Goal: Information Seeking & Learning: Learn about a topic

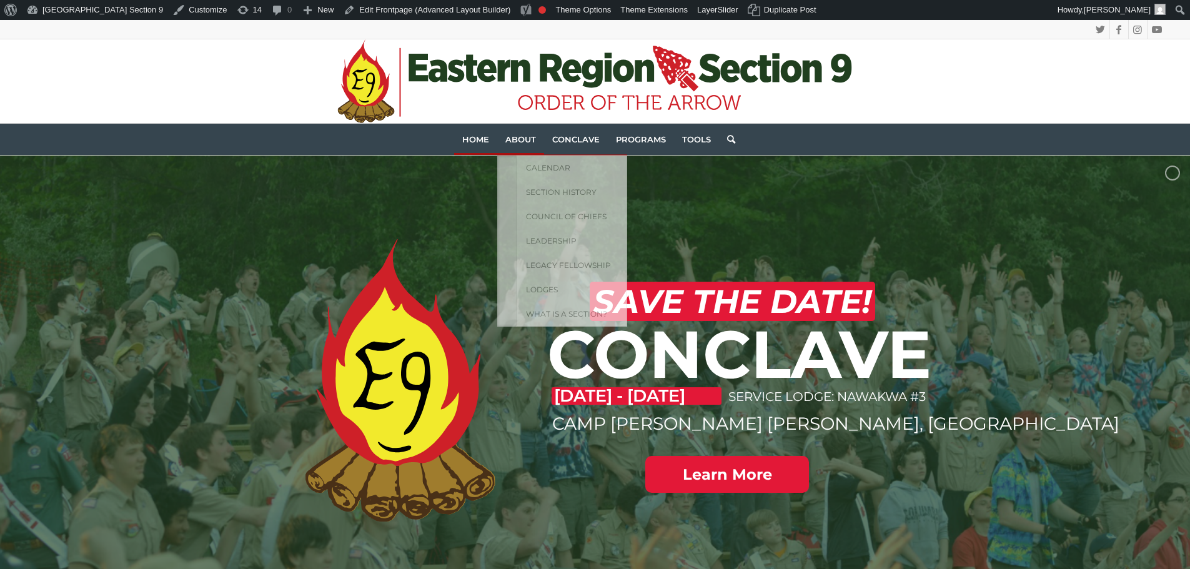
click at [510, 136] on span "About" at bounding box center [520, 139] width 31 height 10
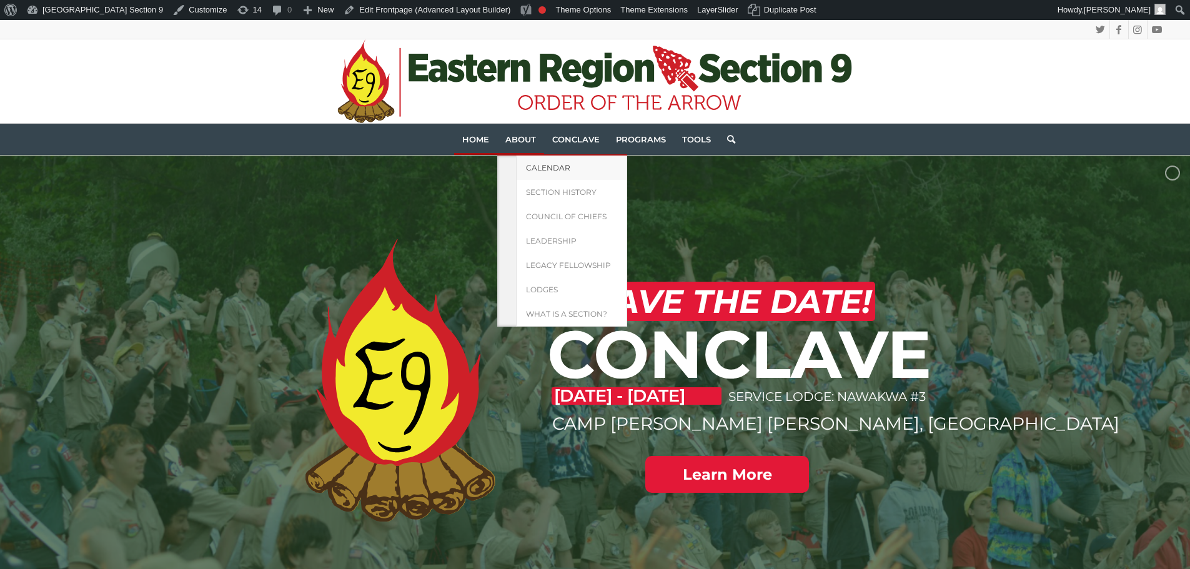
click at [530, 168] on span "Calendar" at bounding box center [548, 167] width 44 height 9
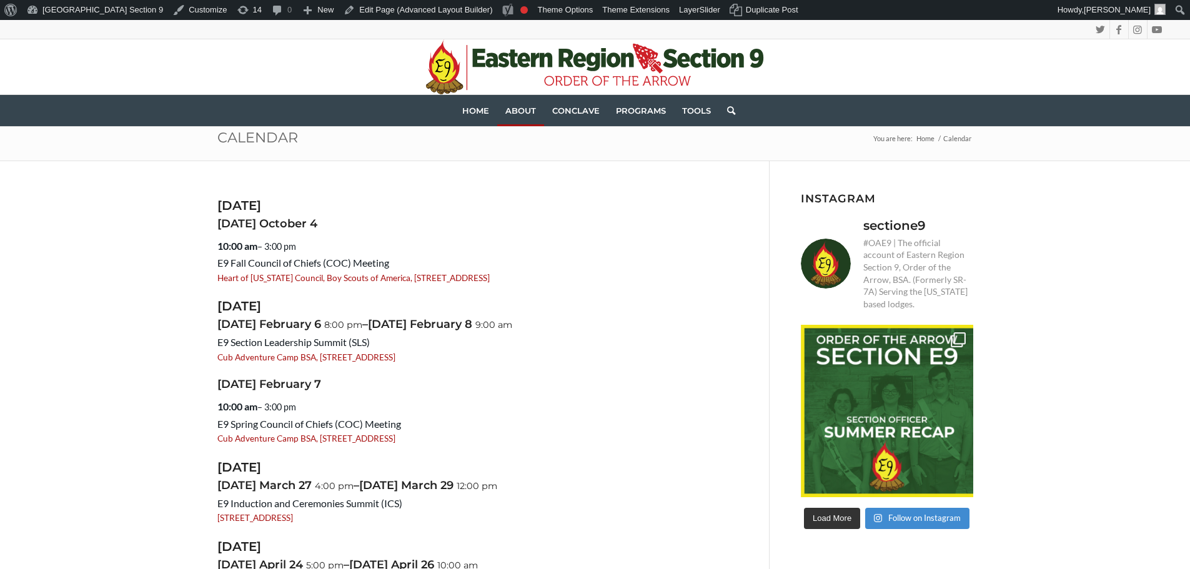
scroll to position [62, 0]
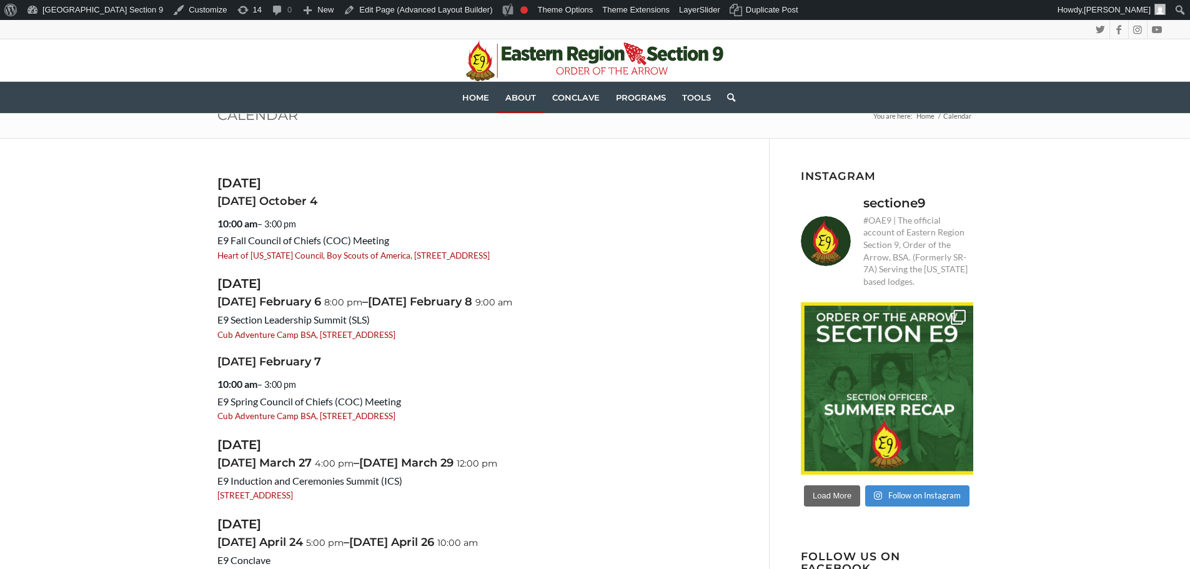
click at [832, 495] on span "button" at bounding box center [832, 495] width 0 height 0
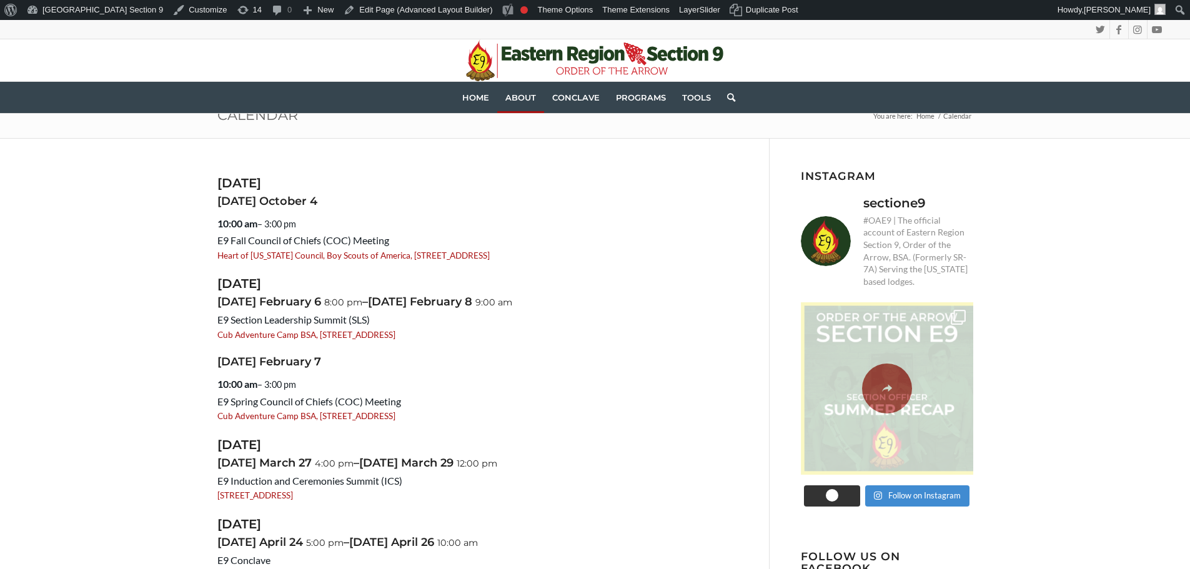
click at [879, 375] on span at bounding box center [887, 388] width 179 height 172
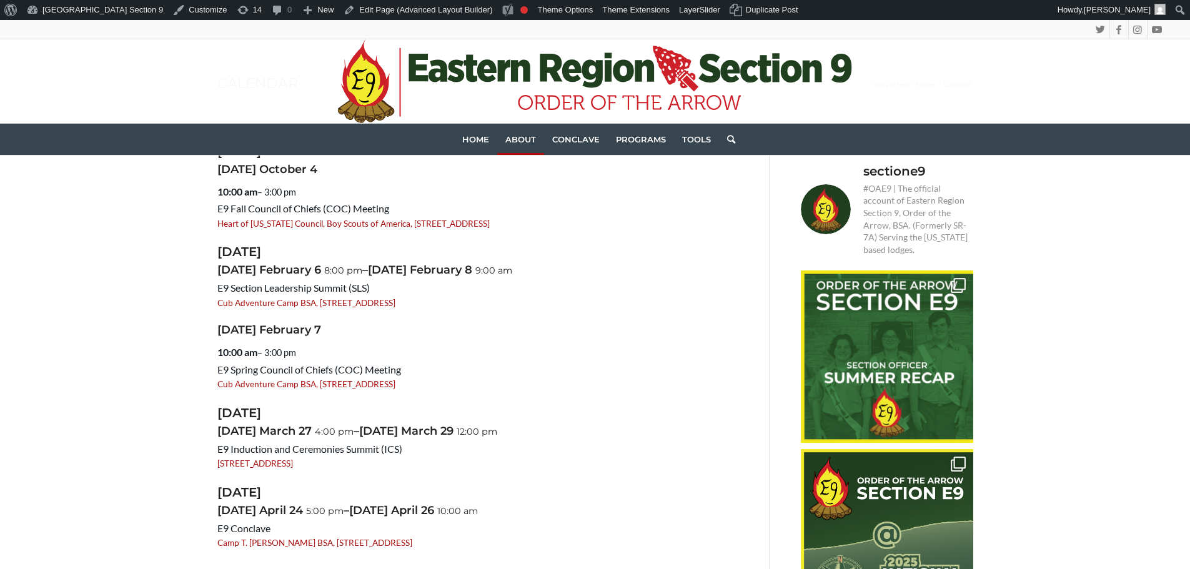
scroll to position [0, 0]
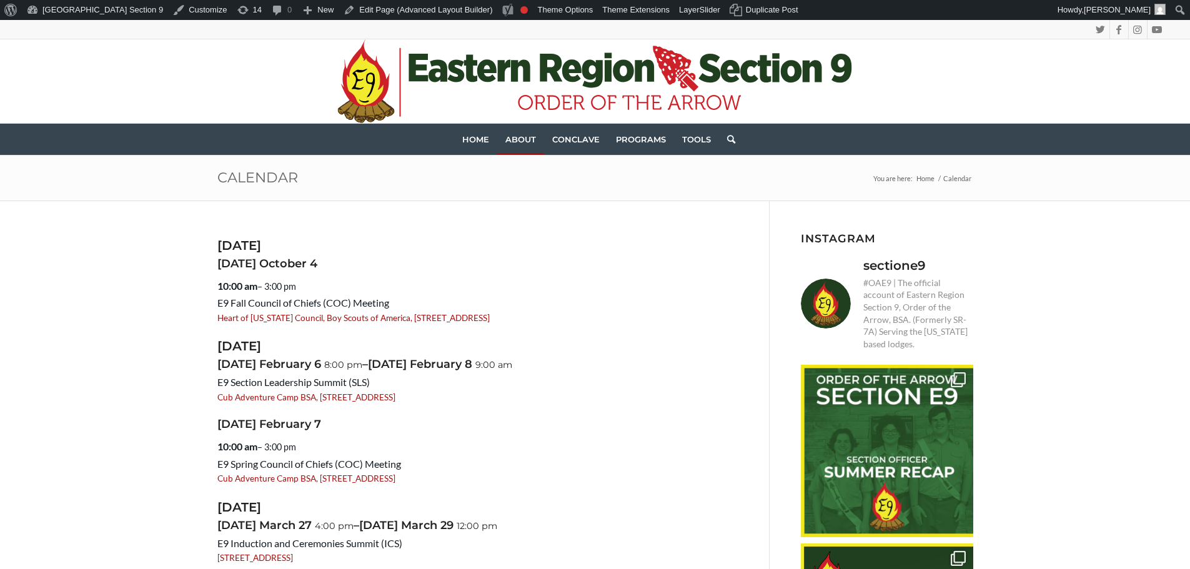
click at [1059, 317] on div "October 2025 Saturday October 4 10:00 am – 3:00 pm E9 Fall Council of Chiefs (C…" at bounding box center [595, 575] width 1190 height 751
click at [473, 142] on span "Home" at bounding box center [475, 139] width 27 height 10
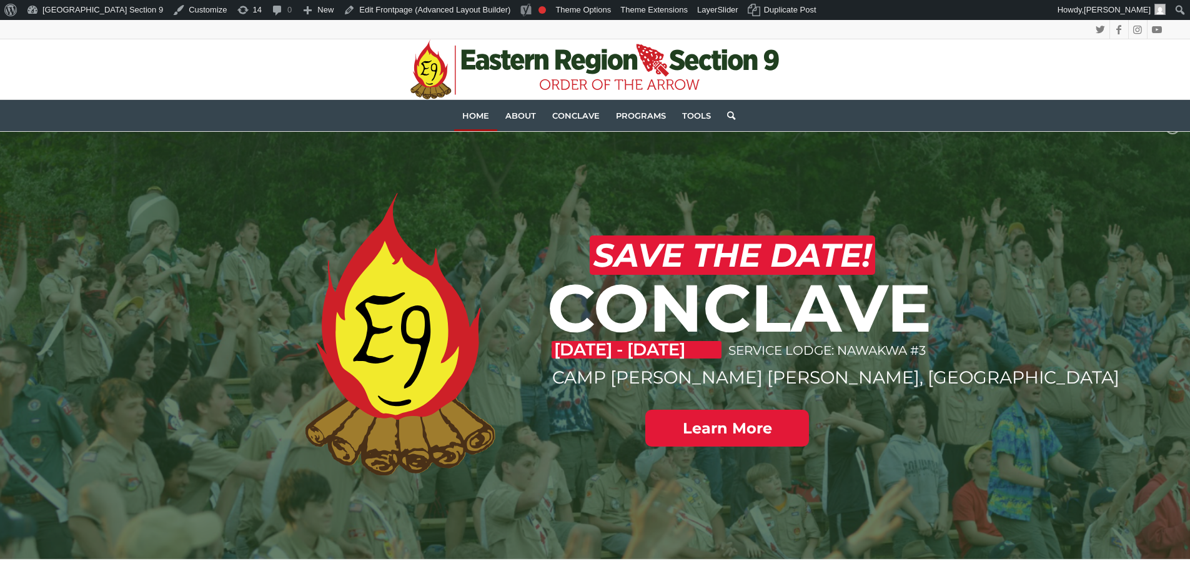
scroll to position [43, 0]
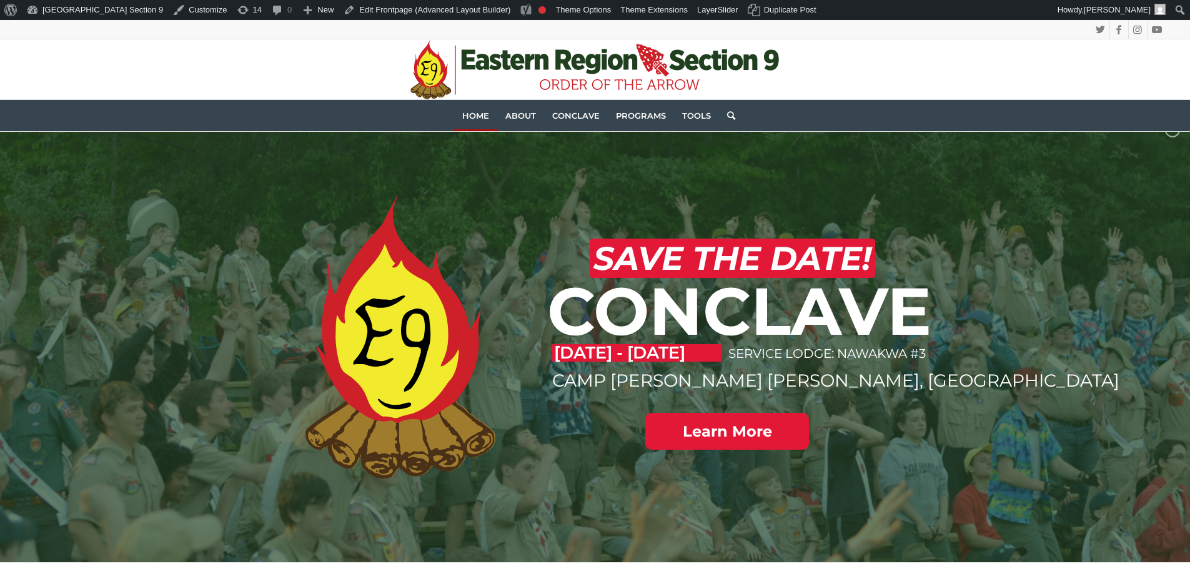
click at [255, 73] on div ".st0{fill:#CE2028;} .st1{fill:#203F1F;} .st2{fill-rule:evenodd;clip-rule:evenod…" at bounding box center [595, 69] width 1142 height 60
click at [572, 114] on span "Conclave" at bounding box center [575, 116] width 47 height 10
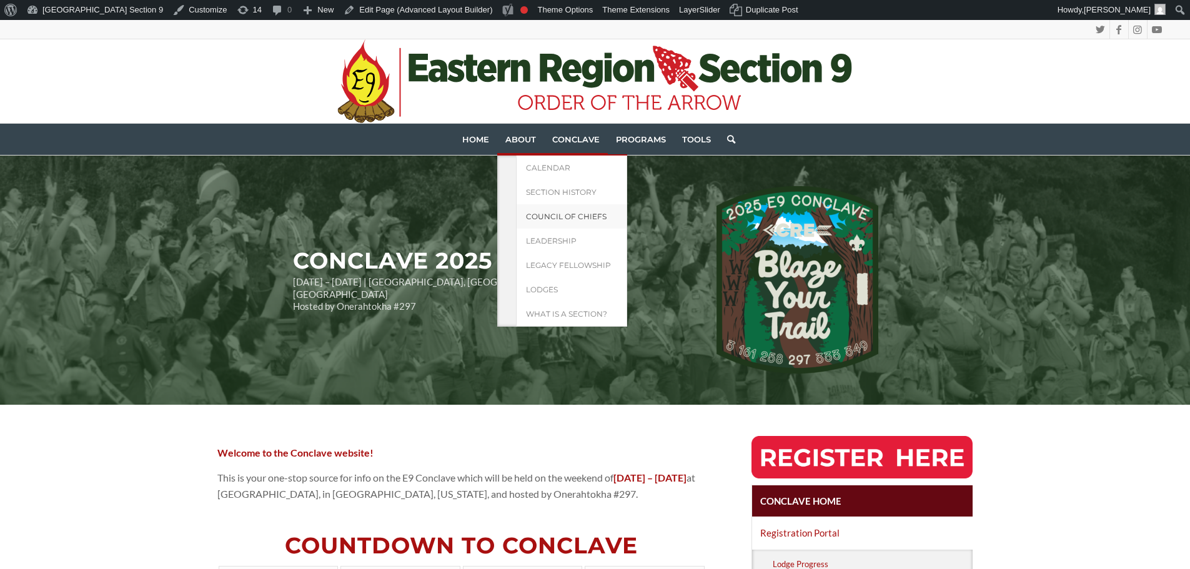
click at [573, 217] on span "Council of Chiefs" at bounding box center [566, 216] width 81 height 9
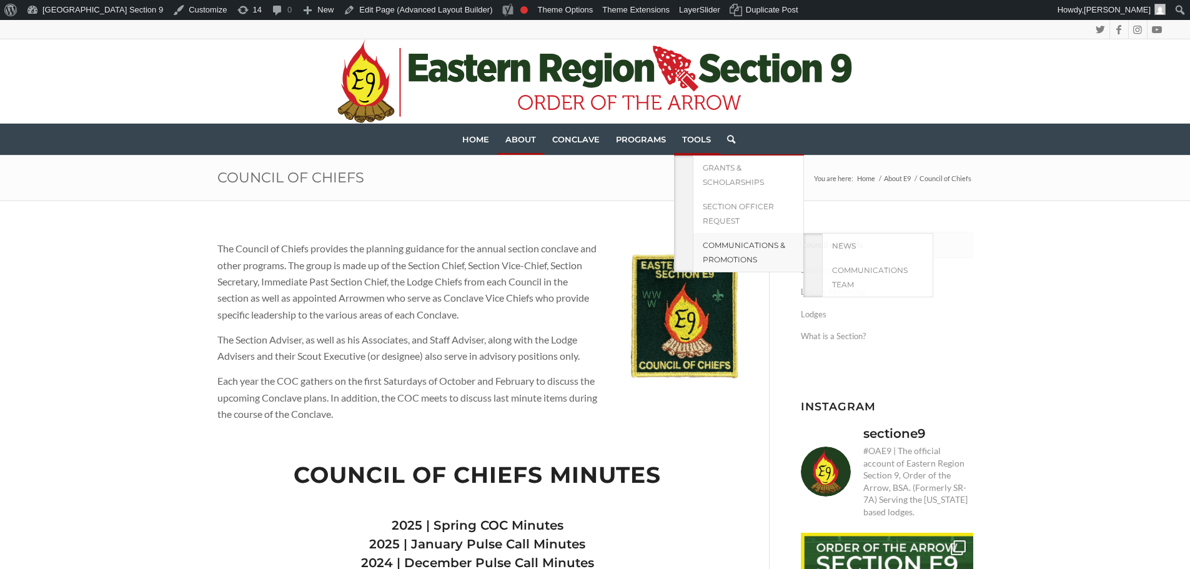
click at [732, 242] on span "Communications & Promotions" at bounding box center [744, 252] width 82 height 24
click at [851, 269] on span "Communications Team" at bounding box center [870, 277] width 76 height 24
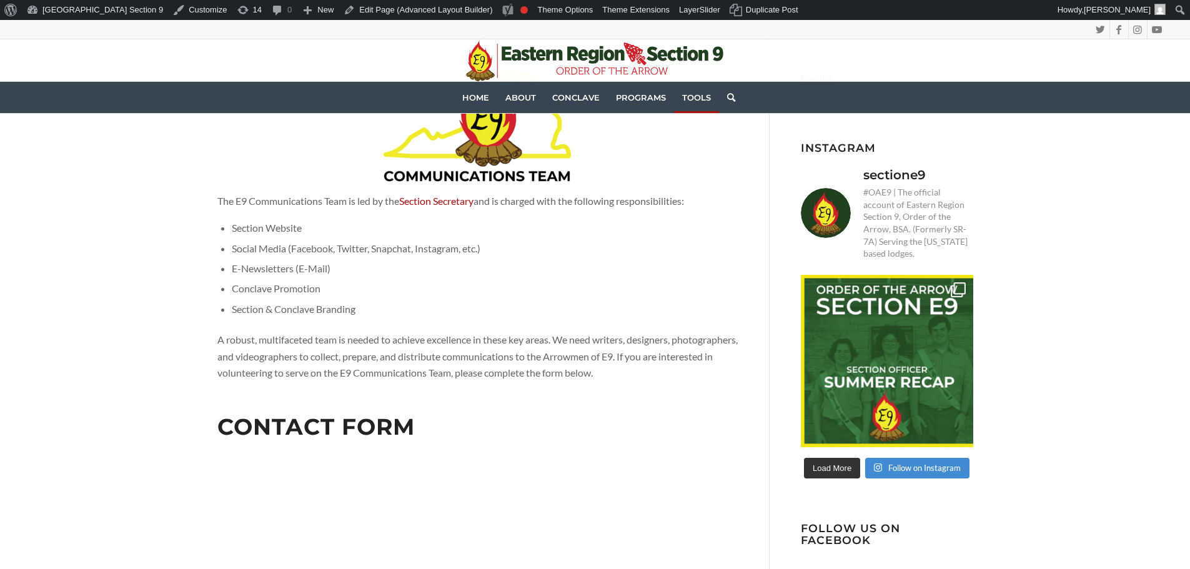
scroll to position [187, 0]
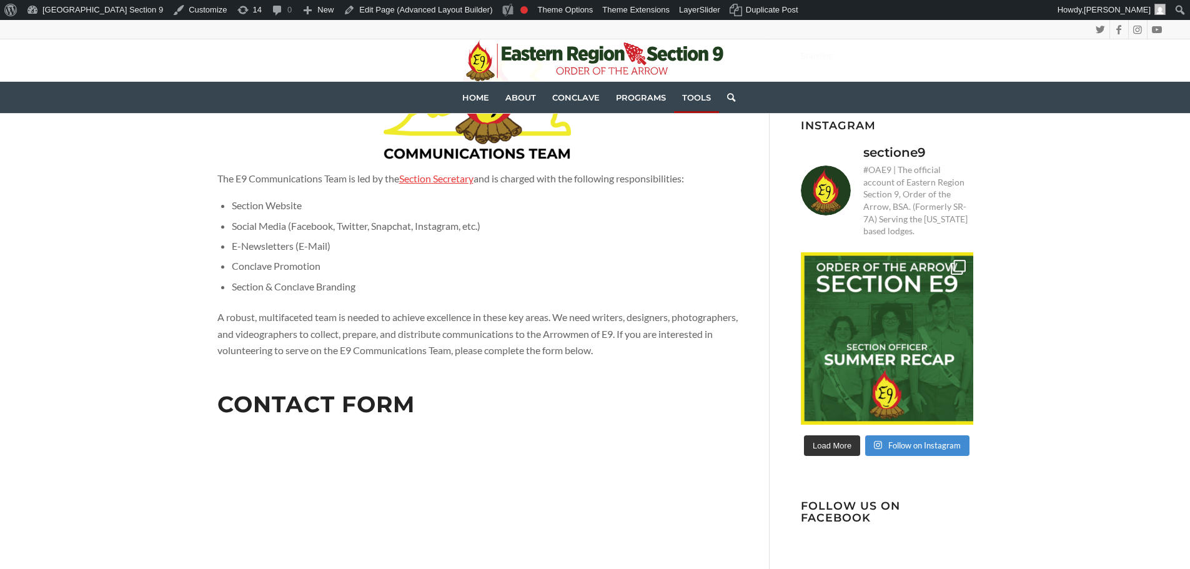
click at [428, 180] on link "Section Secretary" at bounding box center [436, 178] width 74 height 12
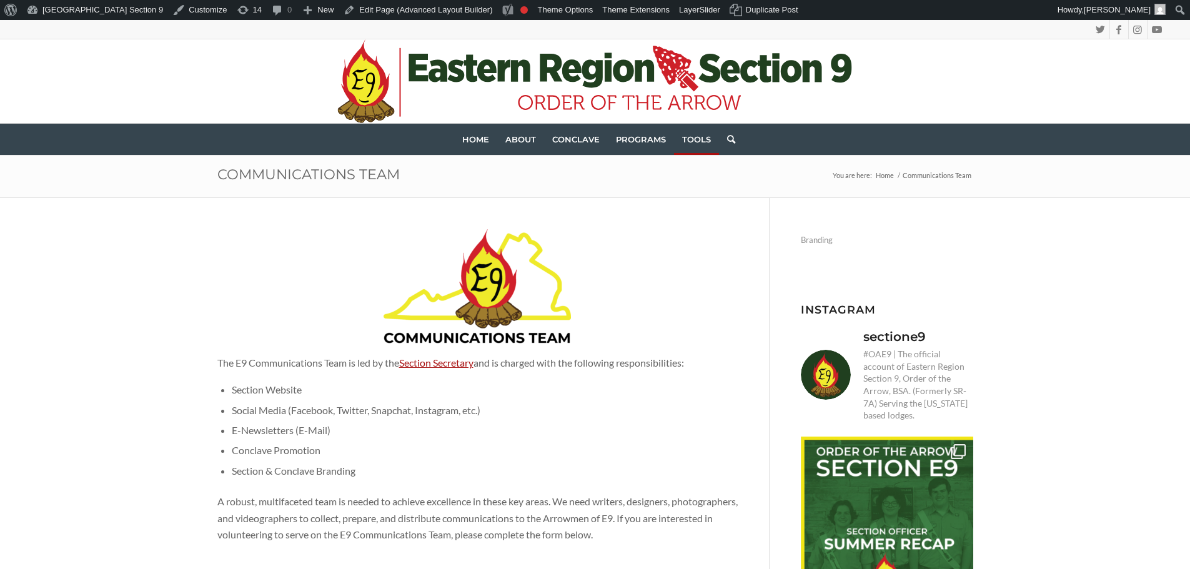
scroll to position [0, 0]
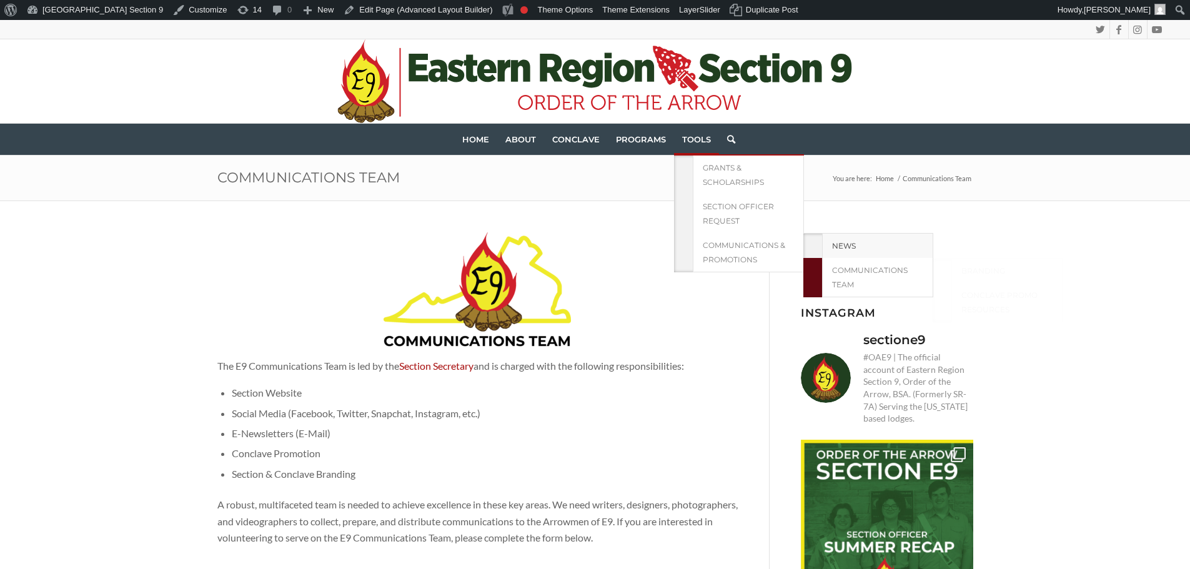
click at [871, 242] on link "News" at bounding box center [877, 246] width 111 height 24
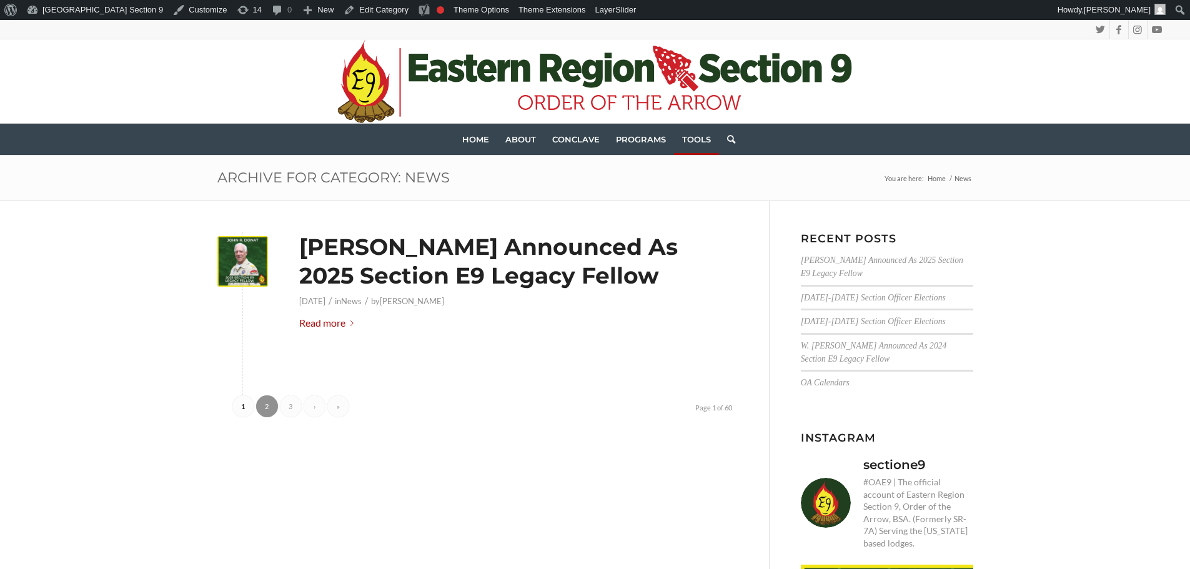
click at [274, 405] on link "2" at bounding box center [267, 406] width 22 height 22
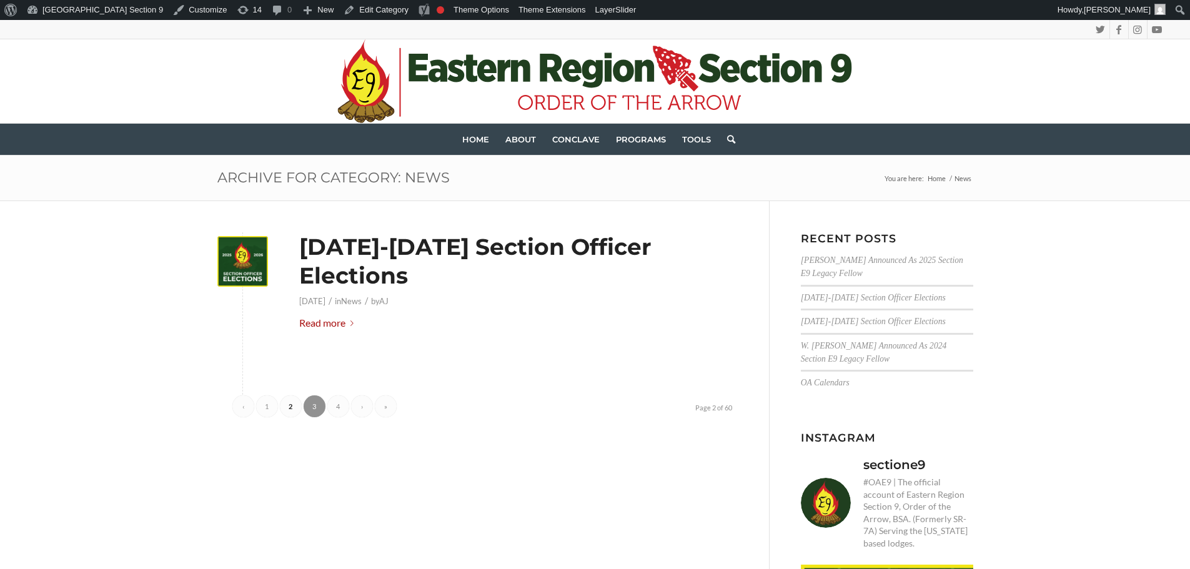
click at [314, 395] on link "3" at bounding box center [315, 406] width 22 height 22
click at [337, 395] on link "4" at bounding box center [338, 406] width 22 height 22
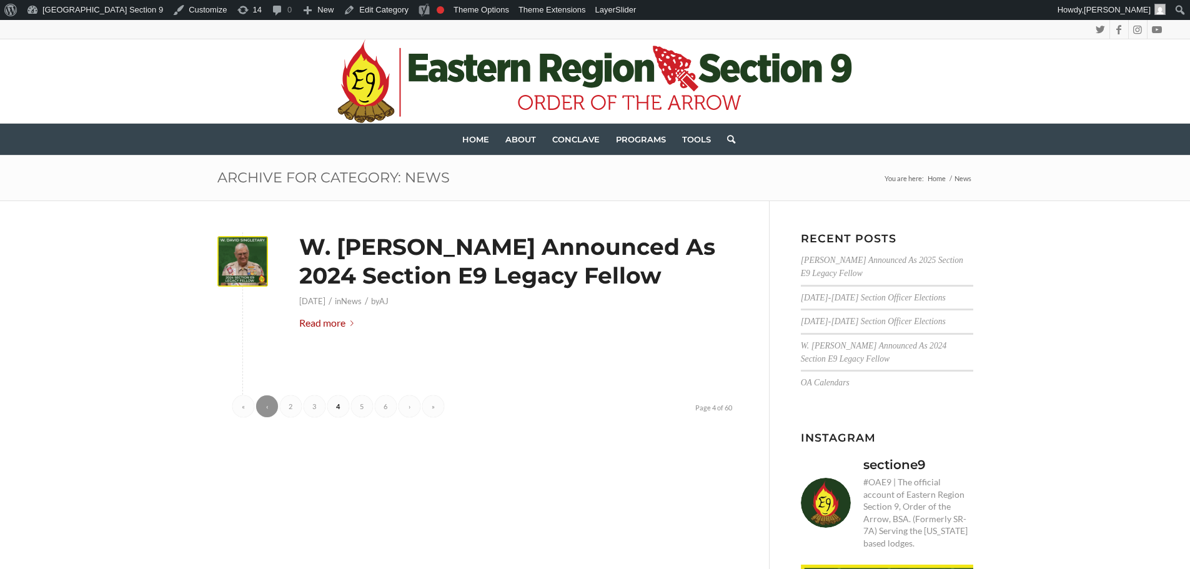
click at [270, 413] on link "‹" at bounding box center [267, 406] width 22 height 22
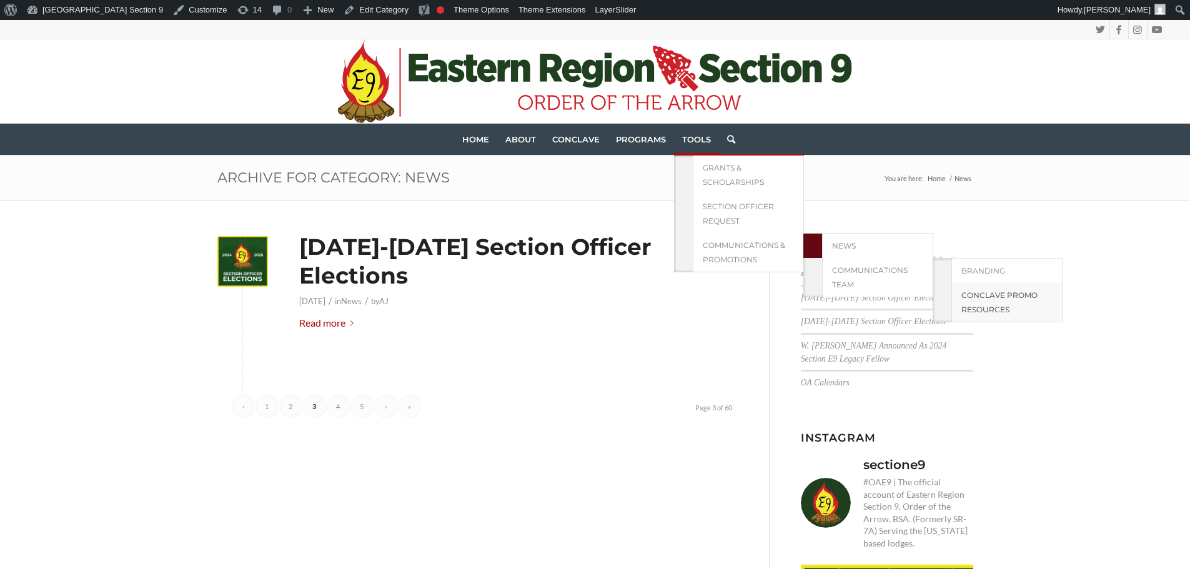
click at [989, 300] on link "Conclave Promo Resources" at bounding box center [1006, 302] width 111 height 39
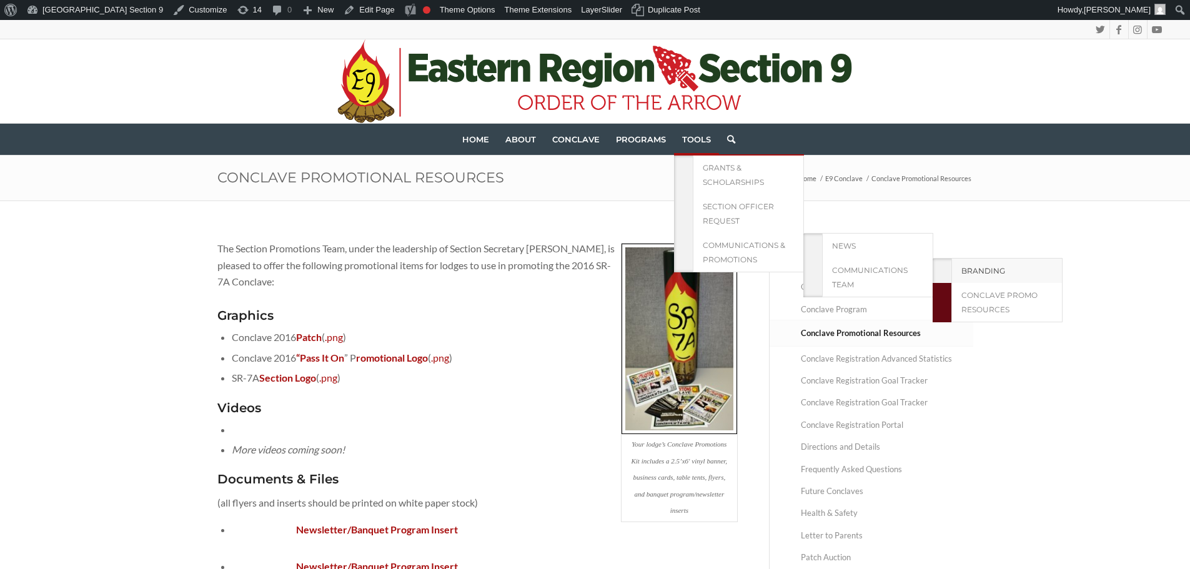
click at [995, 275] on span "Branding" at bounding box center [983, 270] width 44 height 9
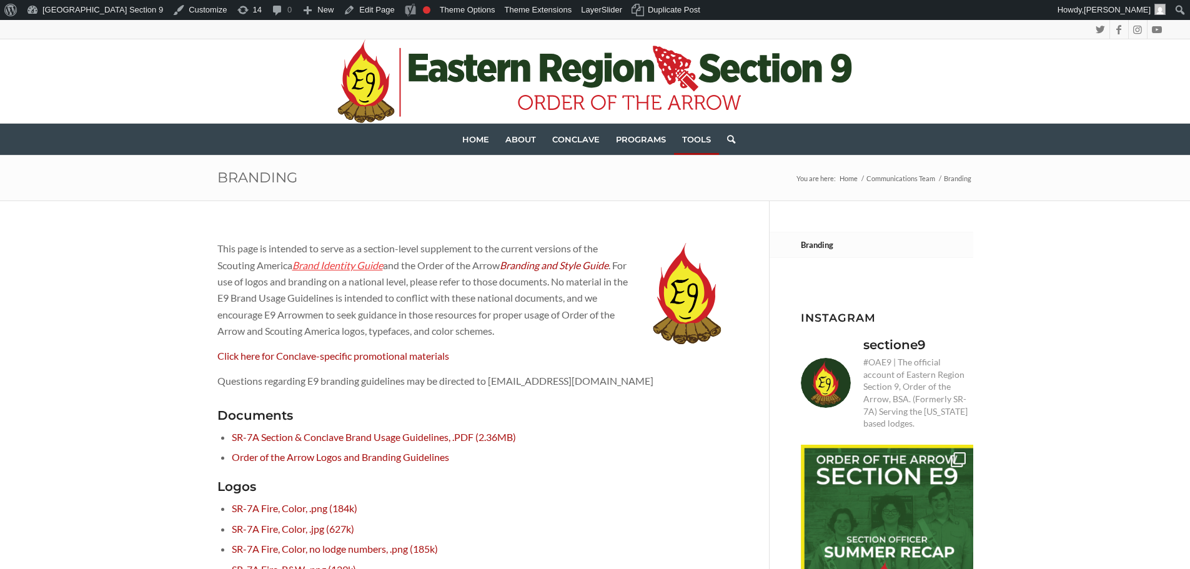
click at [343, 261] on em "Brand Identity Guide" at bounding box center [337, 265] width 91 height 12
click at [528, 263] on em "Branding and Style Guide" at bounding box center [554, 265] width 109 height 12
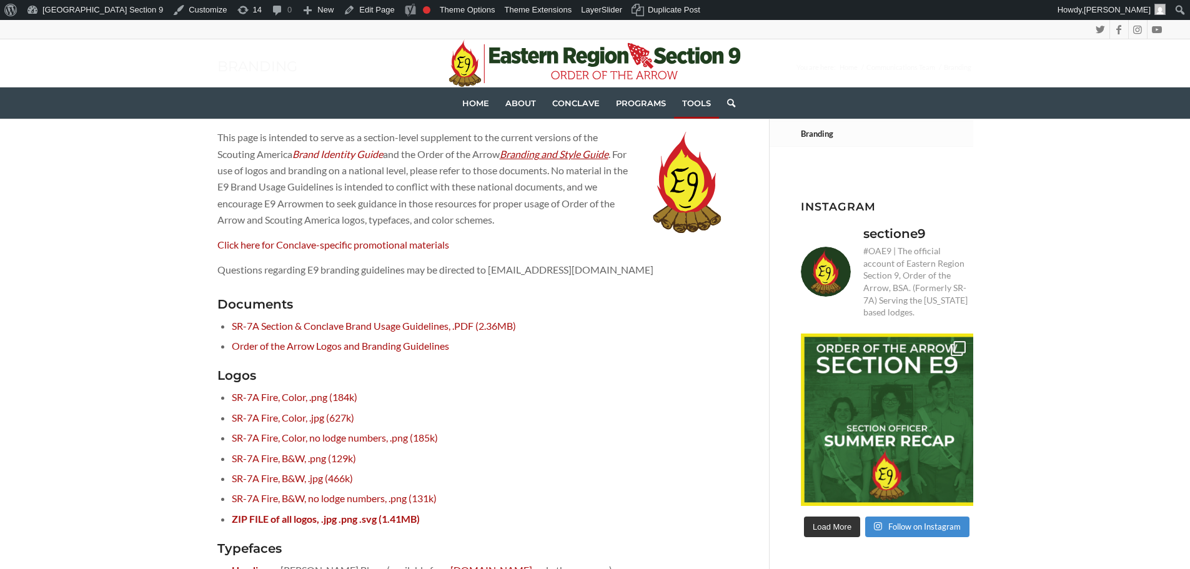
scroll to position [187, 0]
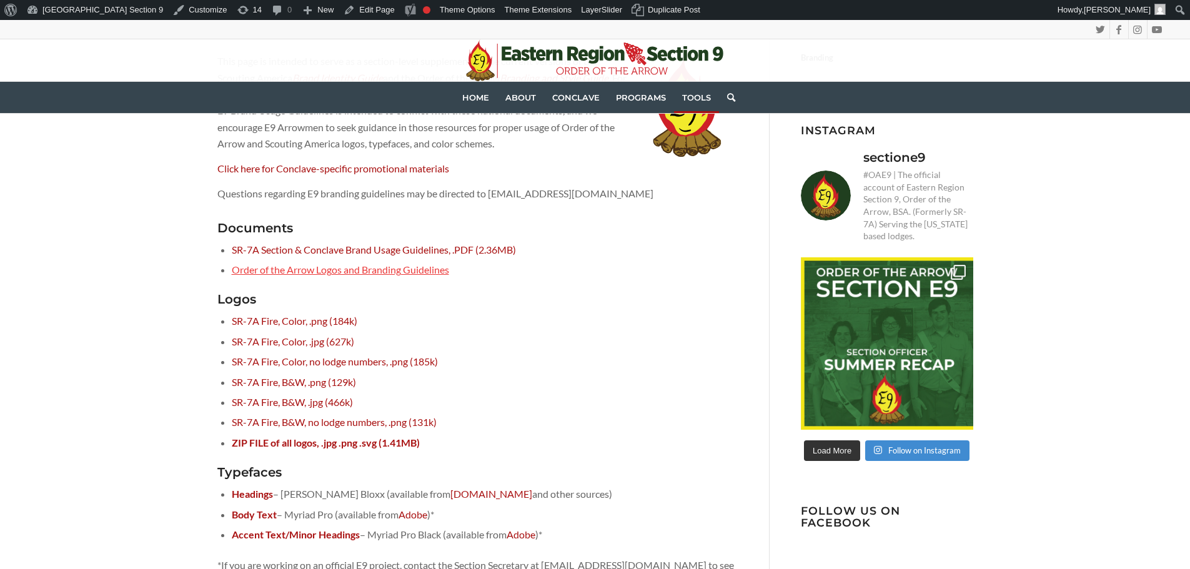
click at [400, 271] on link "Order of the Arrow Logos and Branding Guidelines" at bounding box center [340, 270] width 217 height 12
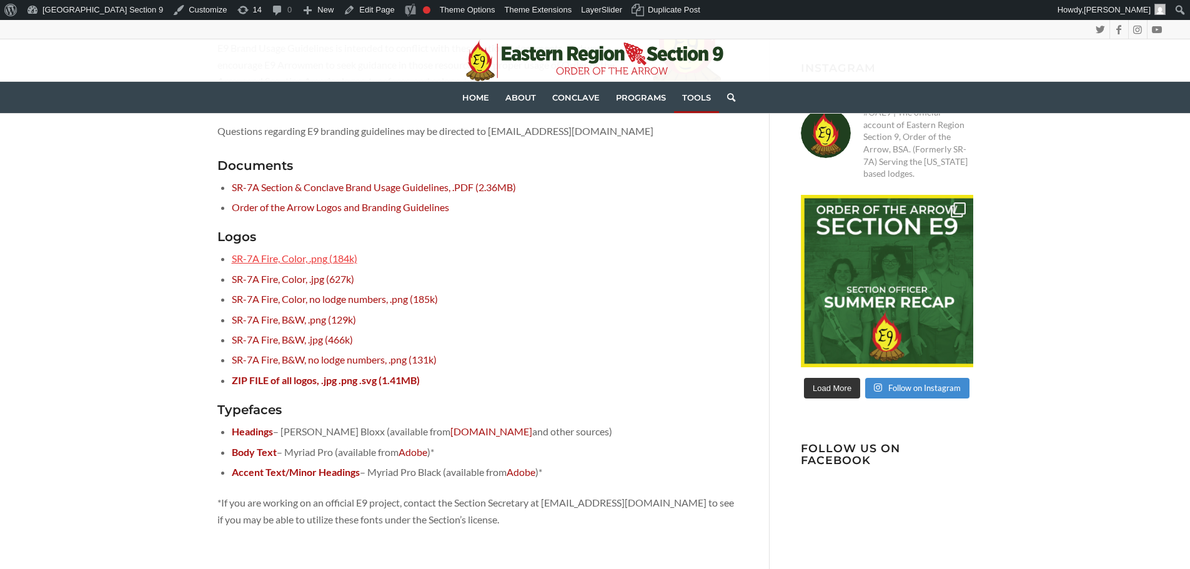
click at [292, 257] on link "SR-7A Fire, Color, .png (184k)" at bounding box center [295, 258] width 126 height 12
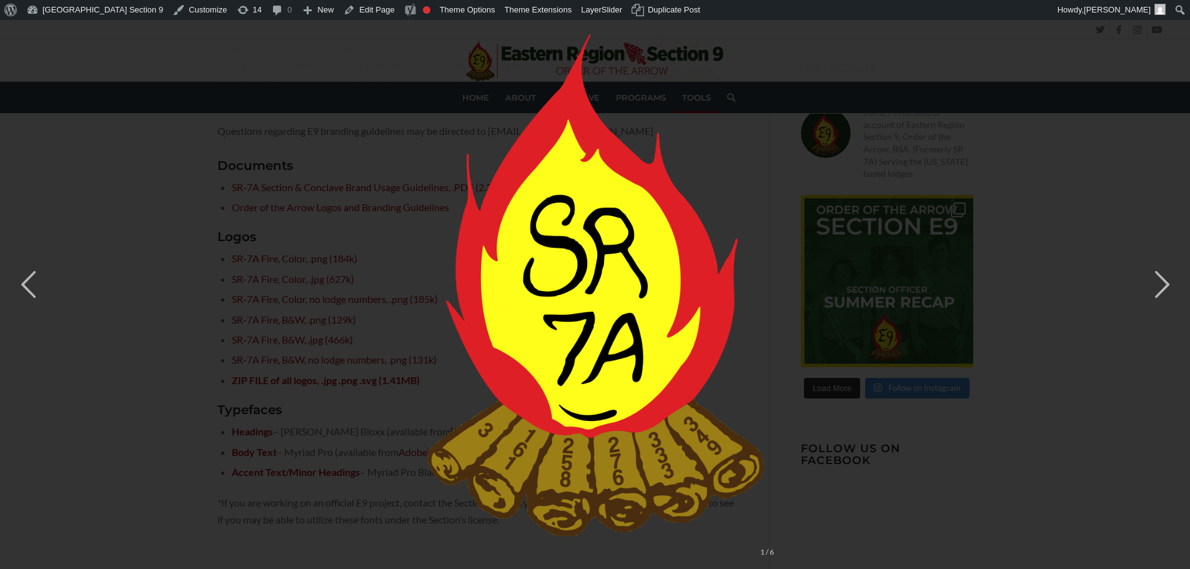
click at [215, 343] on div "× 1 / 6" at bounding box center [595, 284] width 1190 height 569
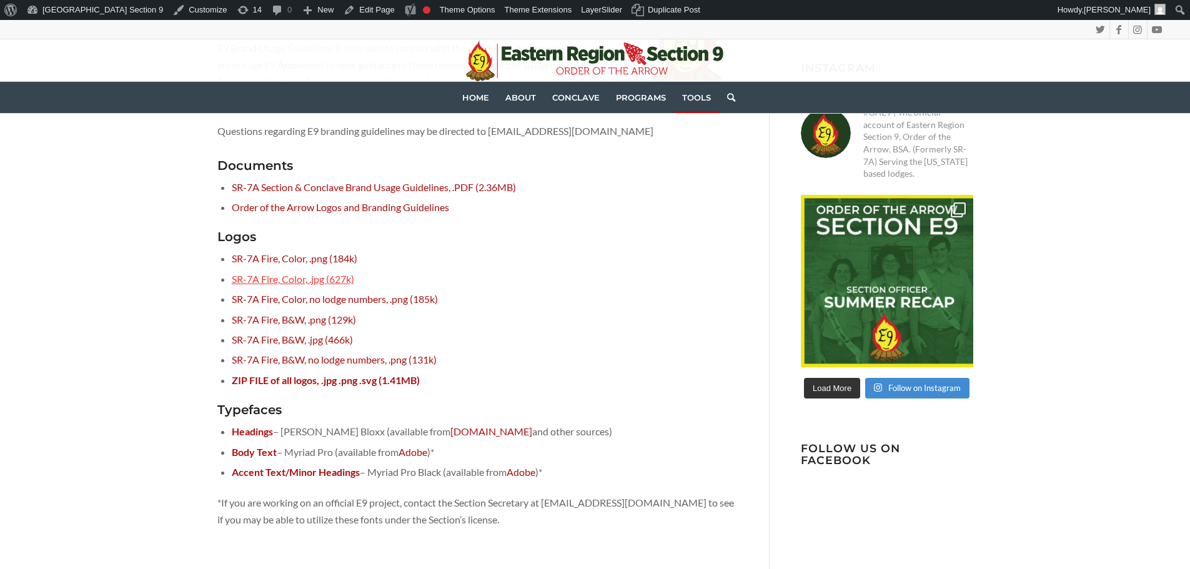
click at [274, 277] on link "SR-7A Fire, Color, .jpg (627k)" at bounding box center [293, 279] width 122 height 12
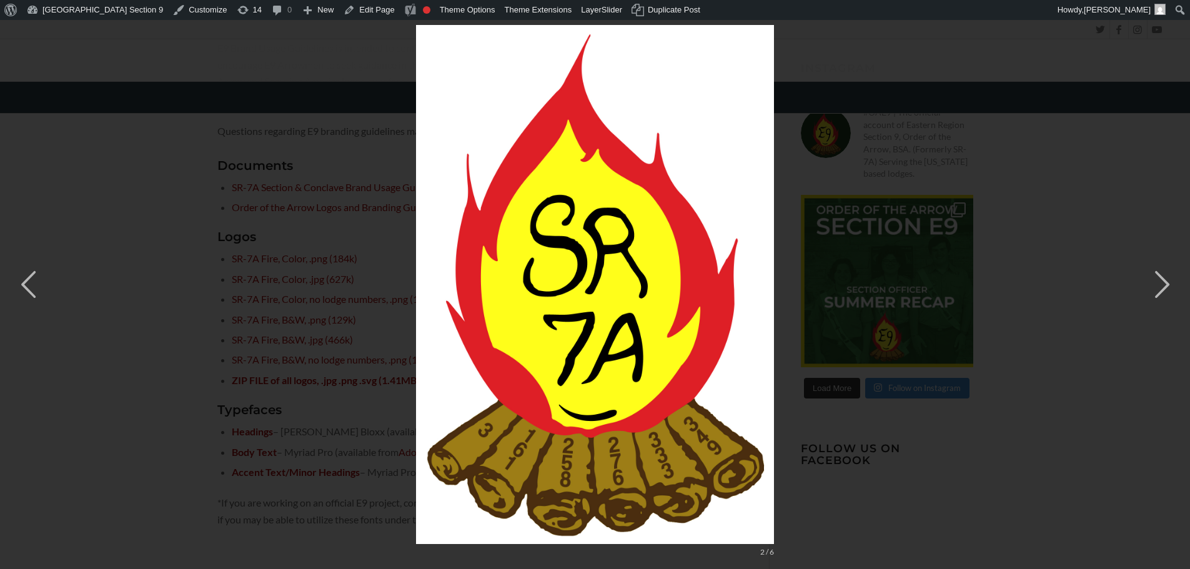
click at [222, 319] on div "× 2 / 6" at bounding box center [595, 284] width 1190 height 569
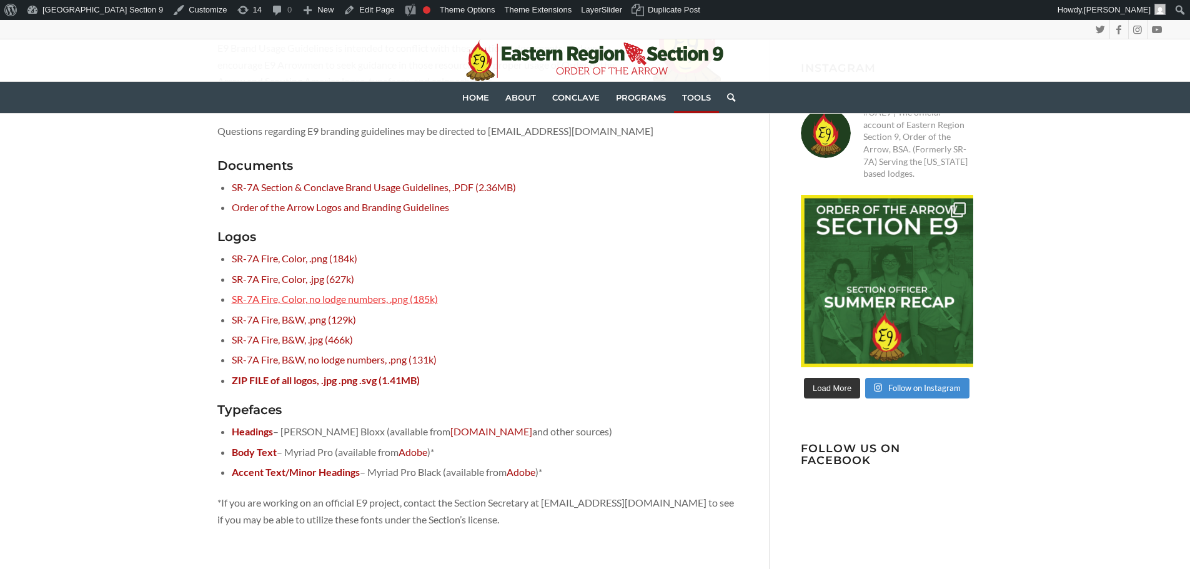
click at [252, 297] on link "SR-7A Fire, Color, no lodge numbers, .png (185k)" at bounding box center [335, 299] width 206 height 12
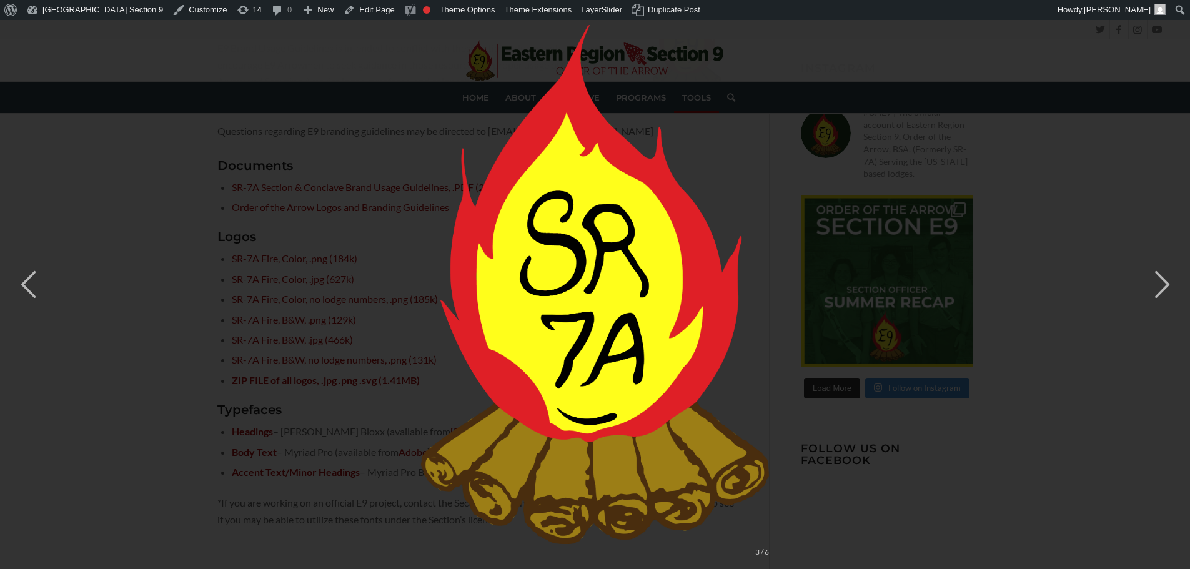
click at [221, 320] on div "× 3 / 6" at bounding box center [595, 284] width 1190 height 569
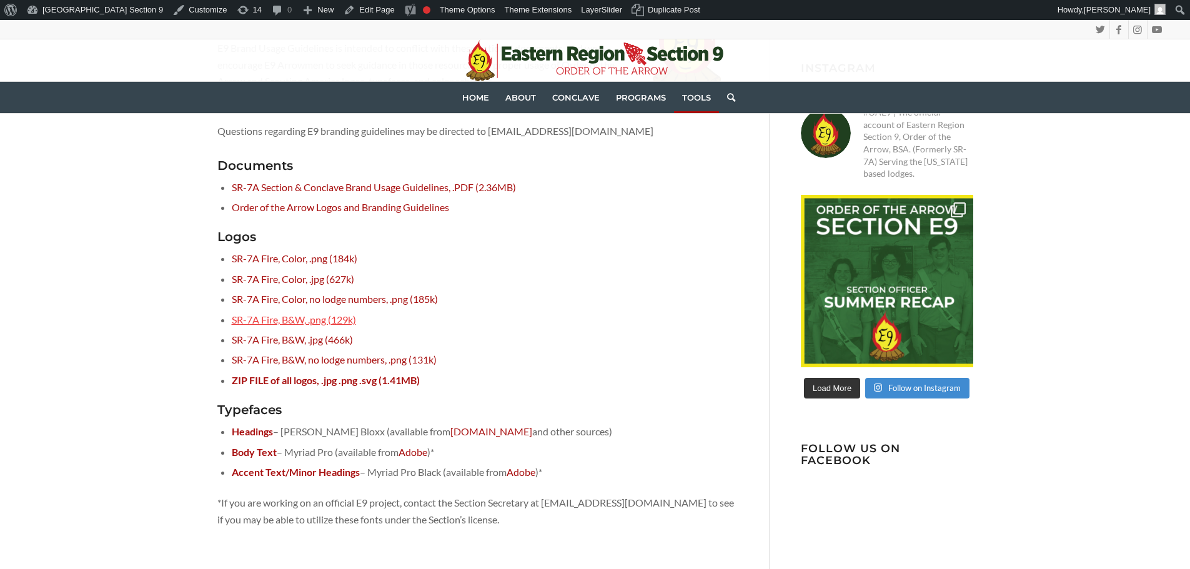
click at [264, 317] on link "SR-7A Fire, B&W, .png (129k)" at bounding box center [294, 320] width 124 height 12
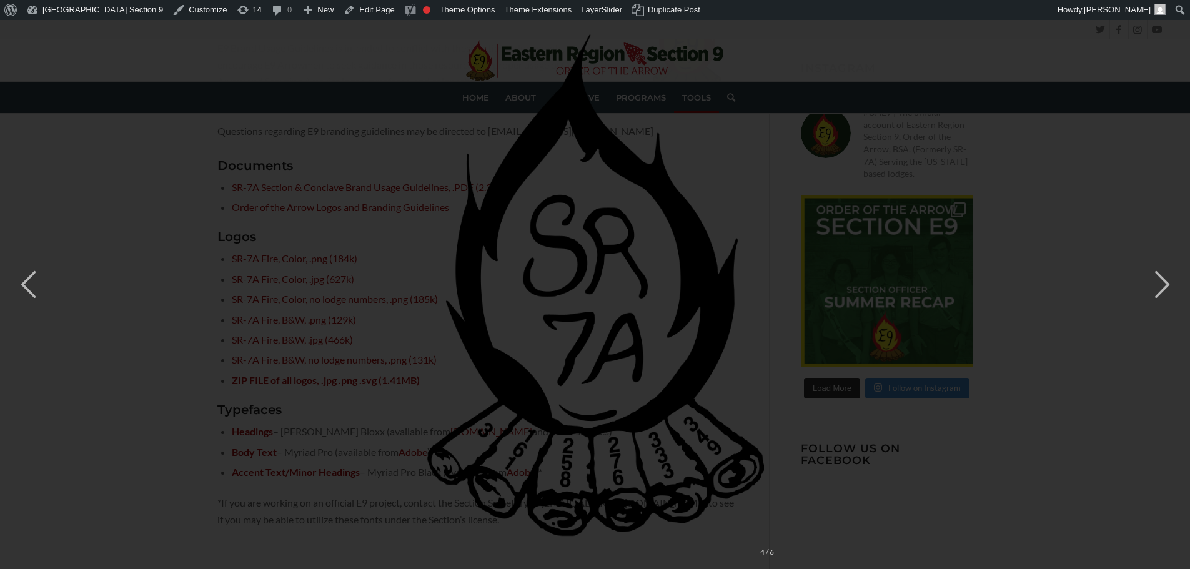
click at [205, 319] on div "× 4 / 6" at bounding box center [595, 284] width 1190 height 569
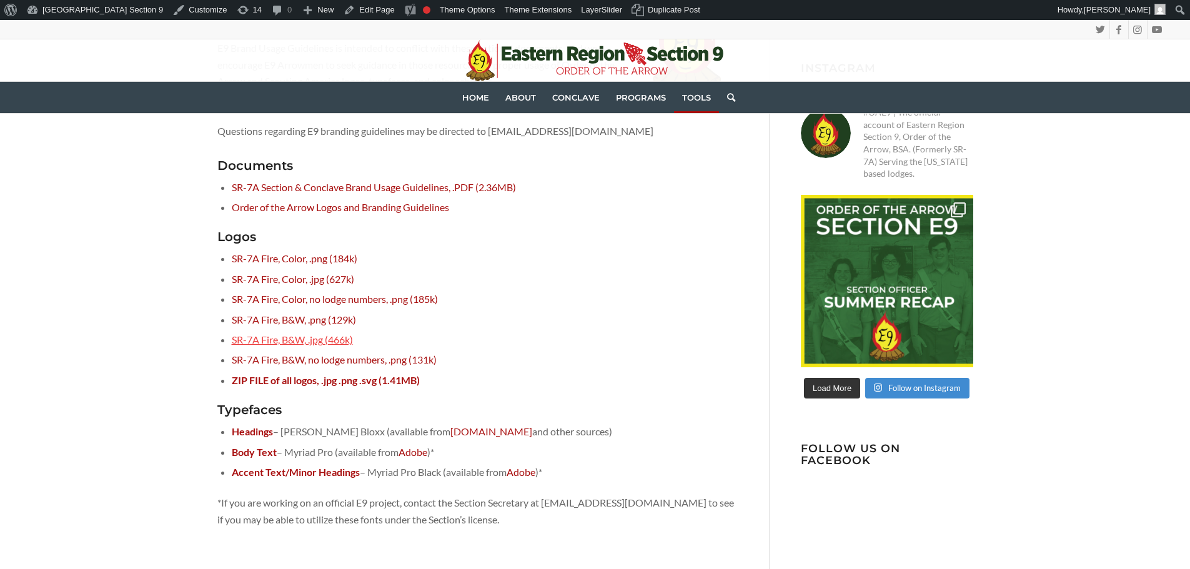
click at [260, 341] on link "SR-7A Fire, B&W, .jpg (466k)" at bounding box center [292, 340] width 121 height 12
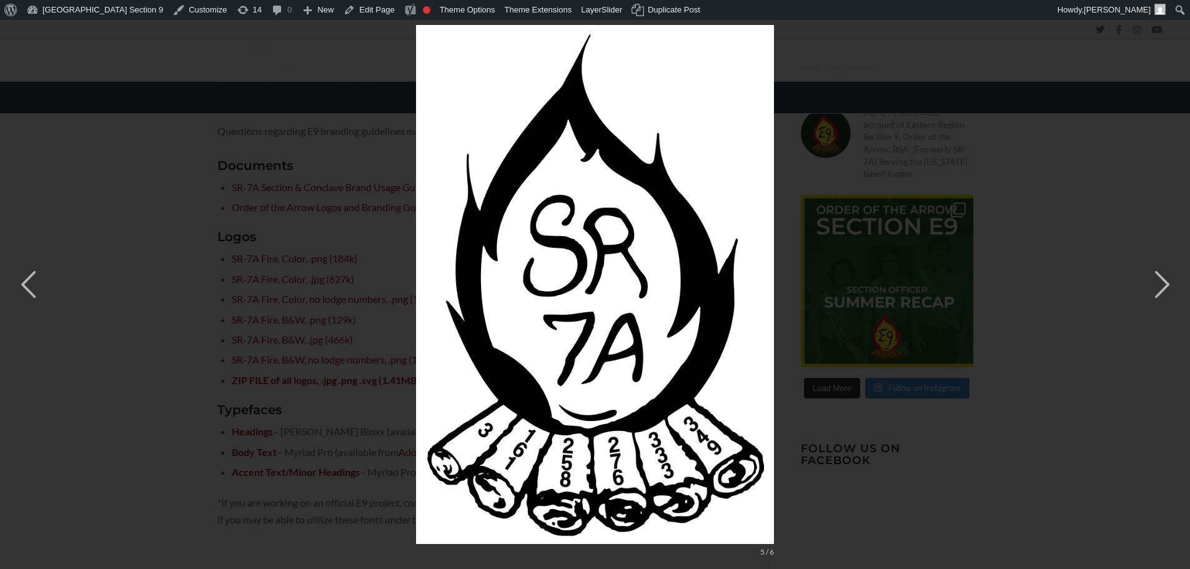
click at [176, 345] on div "× 5 / 6" at bounding box center [595, 284] width 1190 height 569
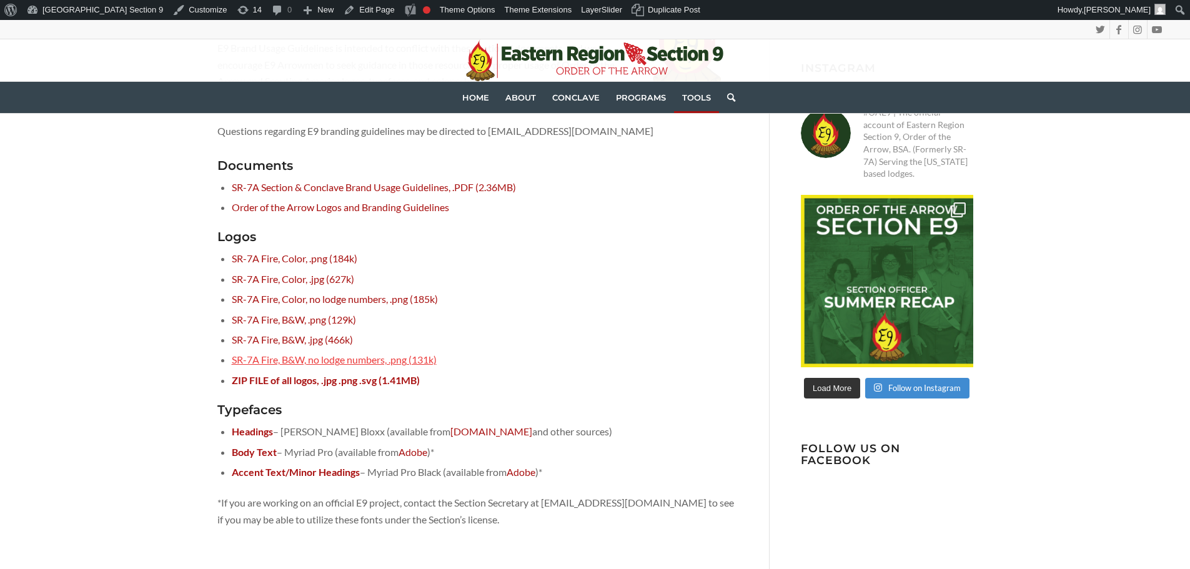
click at [259, 360] on link "SR-7A Fire, B&W, no lodge numbers, .png (131k)" at bounding box center [334, 359] width 205 height 12
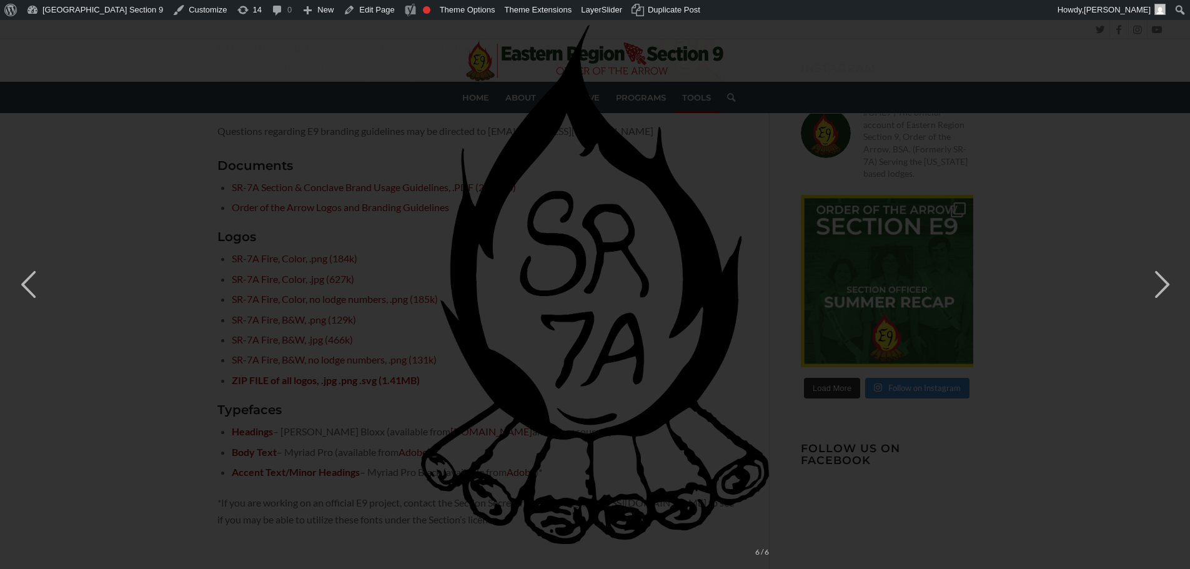
click at [189, 348] on div "× 6 / 6" at bounding box center [595, 284] width 1190 height 569
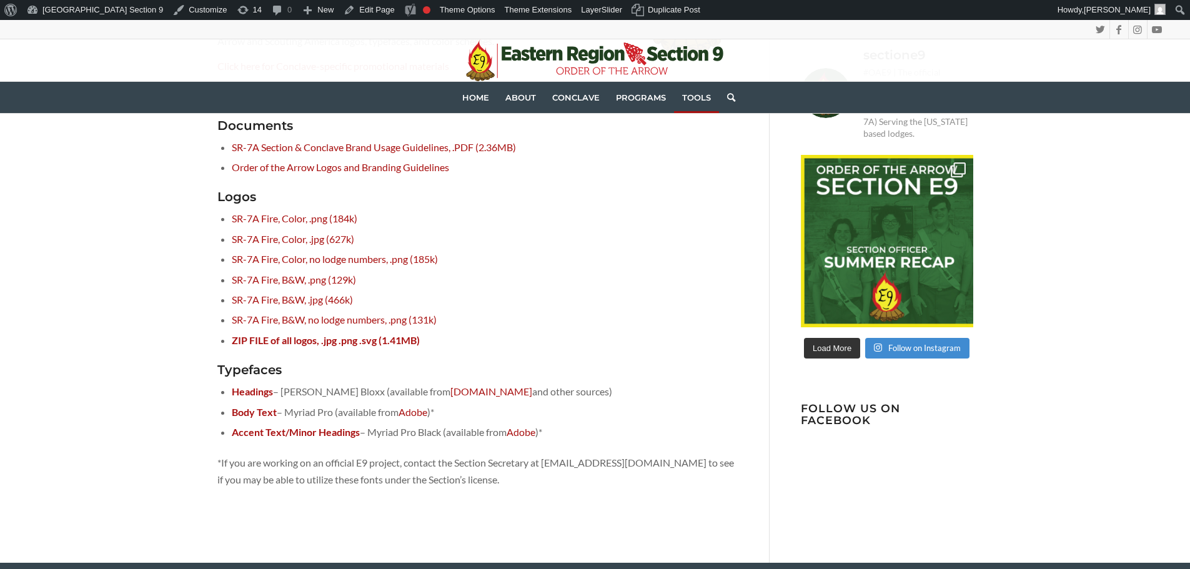
scroll to position [312, 0]
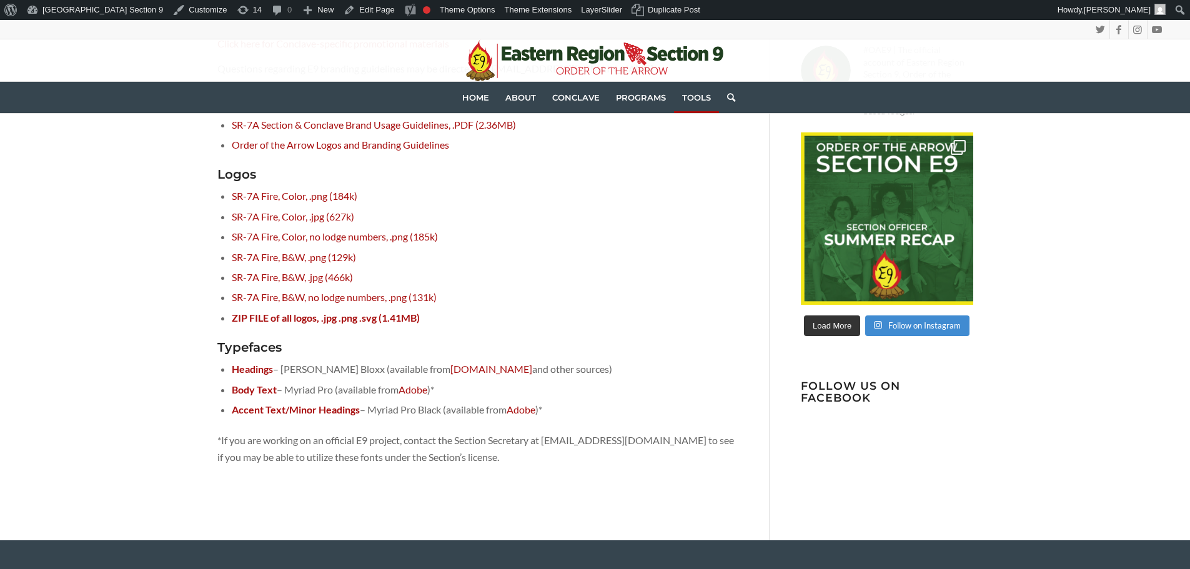
click at [267, 373] on strong "Headings" at bounding box center [252, 369] width 41 height 12
click at [295, 372] on li "Headings – Boris Black Bloxx (available from Fontspace.com and other sources)" at bounding box center [485, 369] width 506 height 20
click at [252, 390] on strong "Body Text" at bounding box center [254, 389] width 45 height 12
click at [249, 410] on strong "Accent Text/Minor Headings" at bounding box center [296, 409] width 128 height 12
click at [346, 440] on p "*If you are working on an official E9 project, contact the Section Secretary at…" at bounding box center [477, 448] width 520 height 33
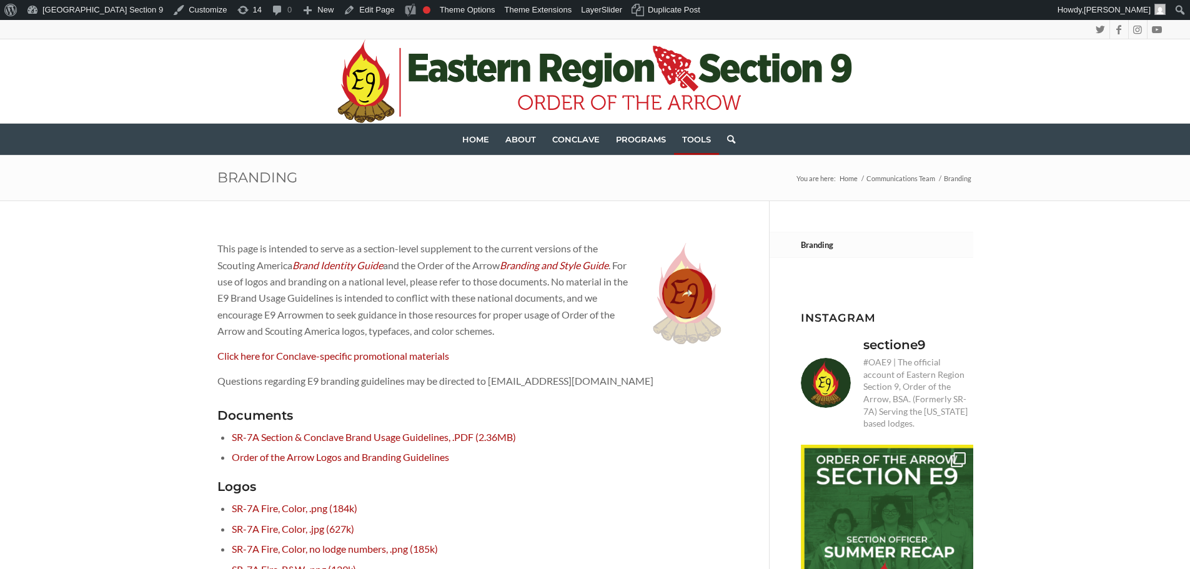
scroll to position [62, 0]
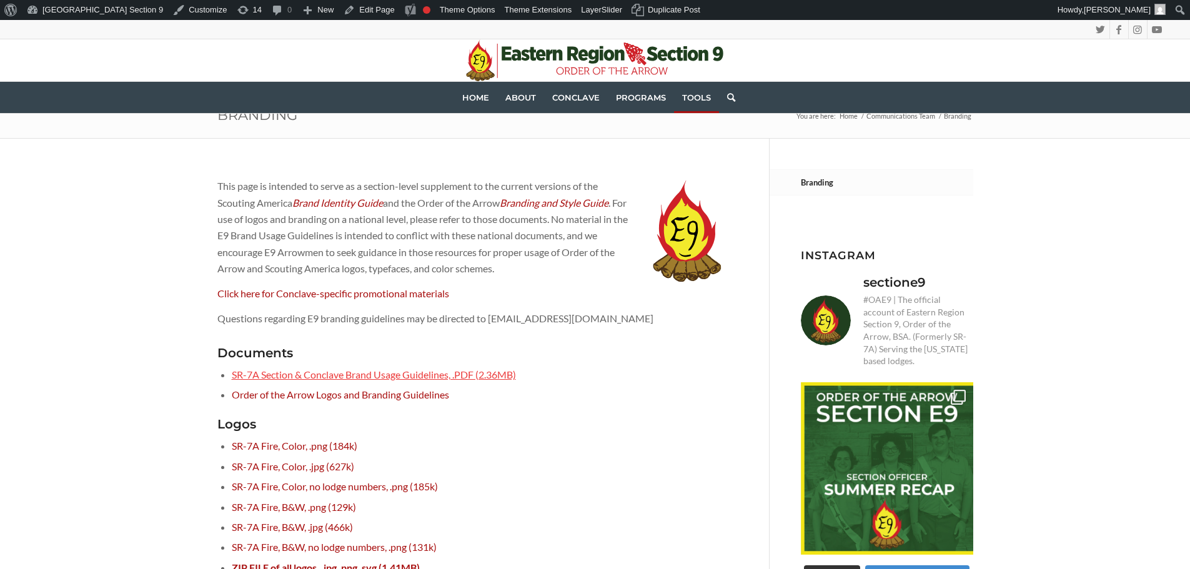
click at [339, 372] on link "SR-7A Section & Conclave Brand Usage Guidelines, .PDF (2.36MB)" at bounding box center [374, 374] width 284 height 12
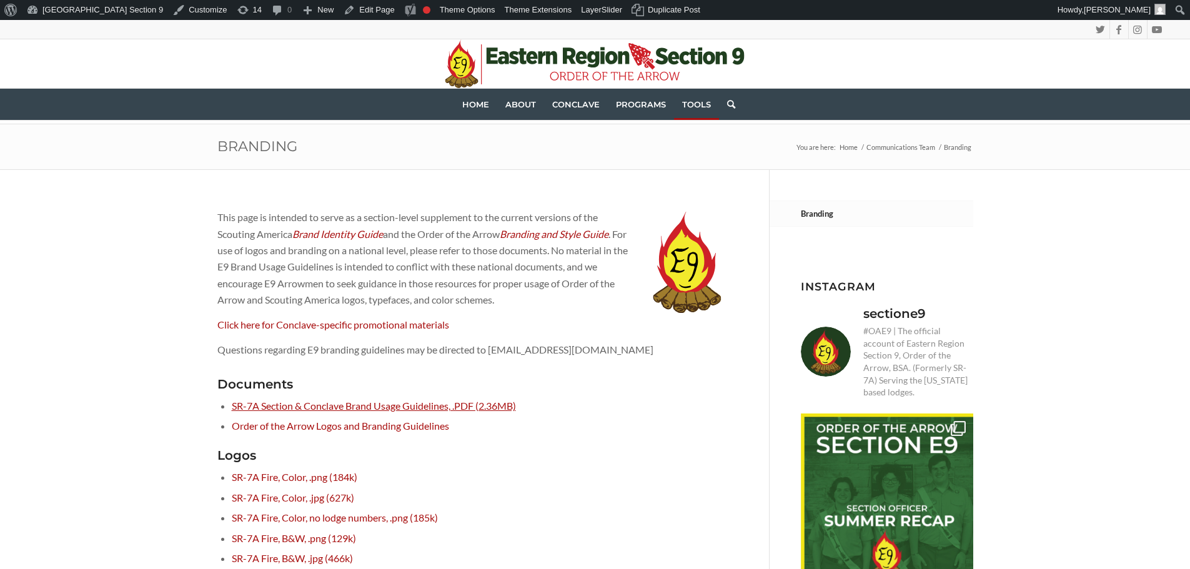
scroll to position [0, 0]
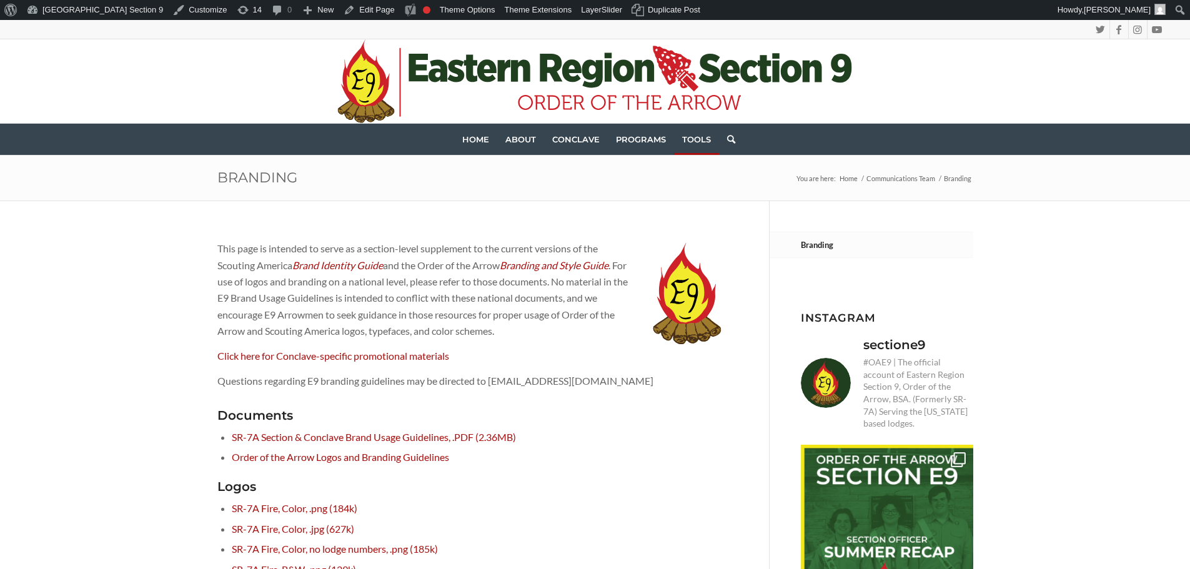
click at [200, 232] on div "This page is intended to serve as a section-level supplement to the current ver…" at bounding box center [595, 526] width 818 height 651
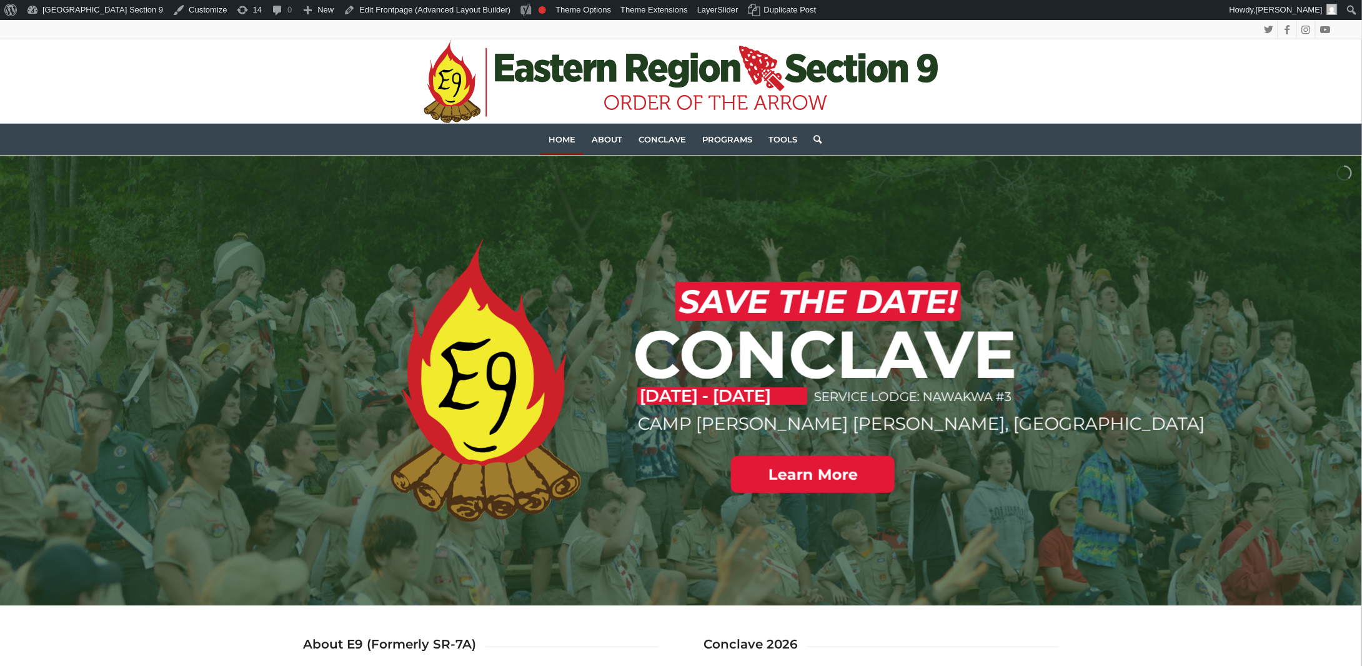
click at [1341, 172] on div at bounding box center [1344, 173] width 15 height 15
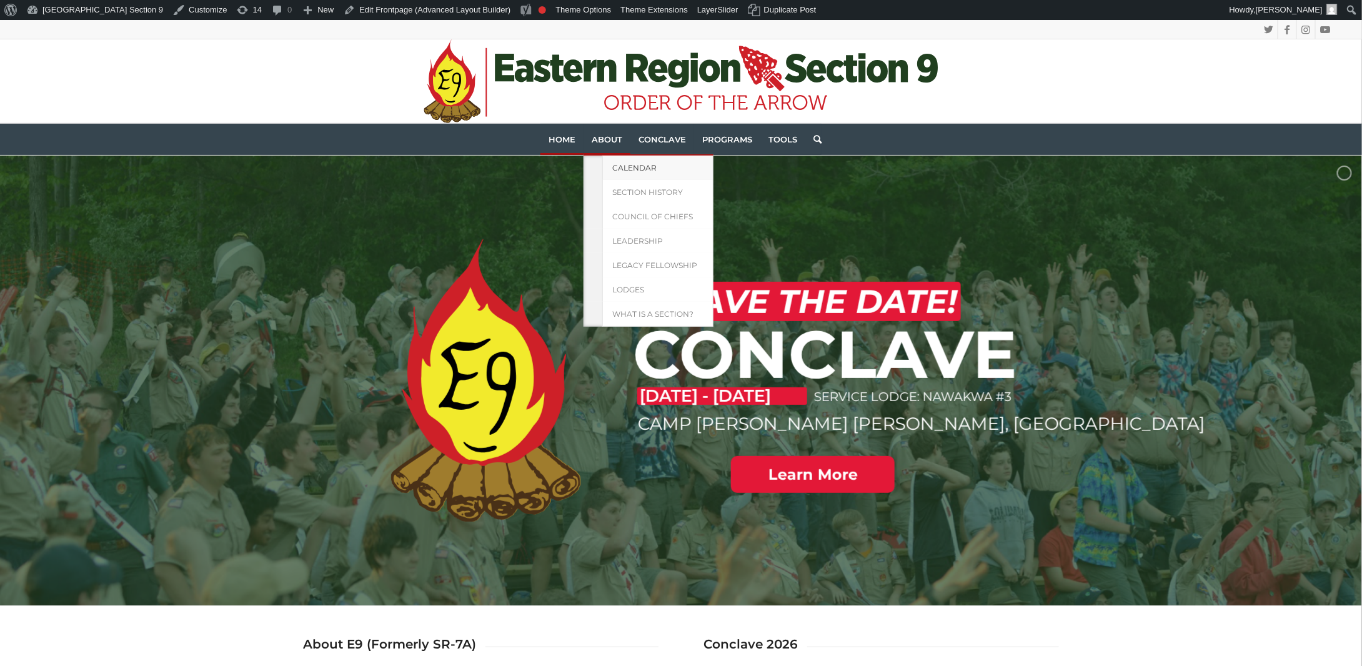
click at [625, 170] on span "Calendar" at bounding box center [634, 167] width 44 height 9
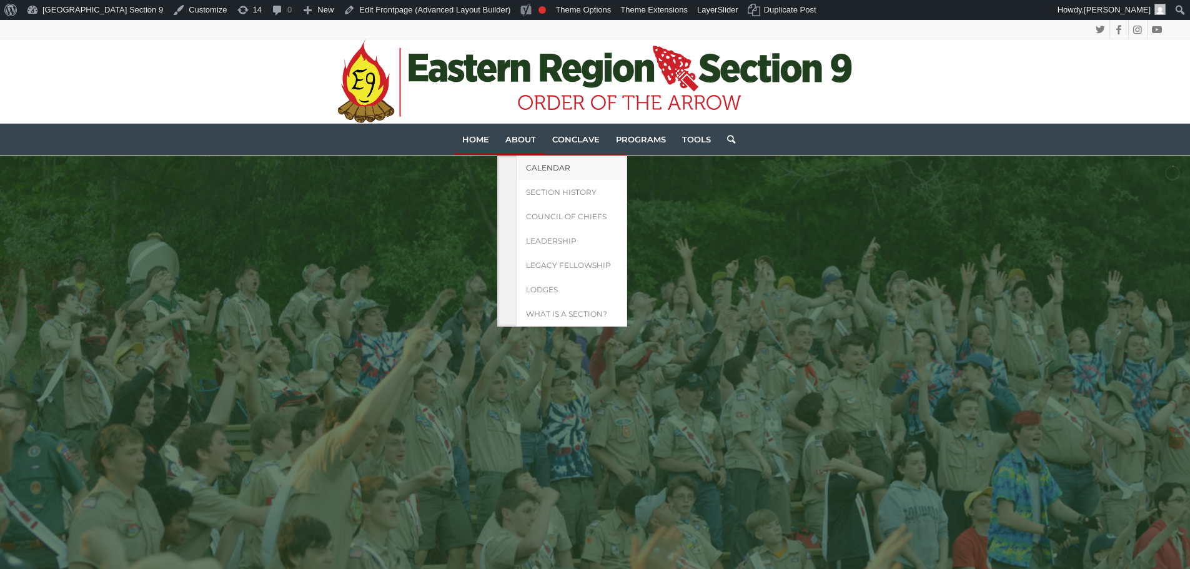
click at [535, 173] on link "Calendar" at bounding box center [571, 168] width 111 height 24
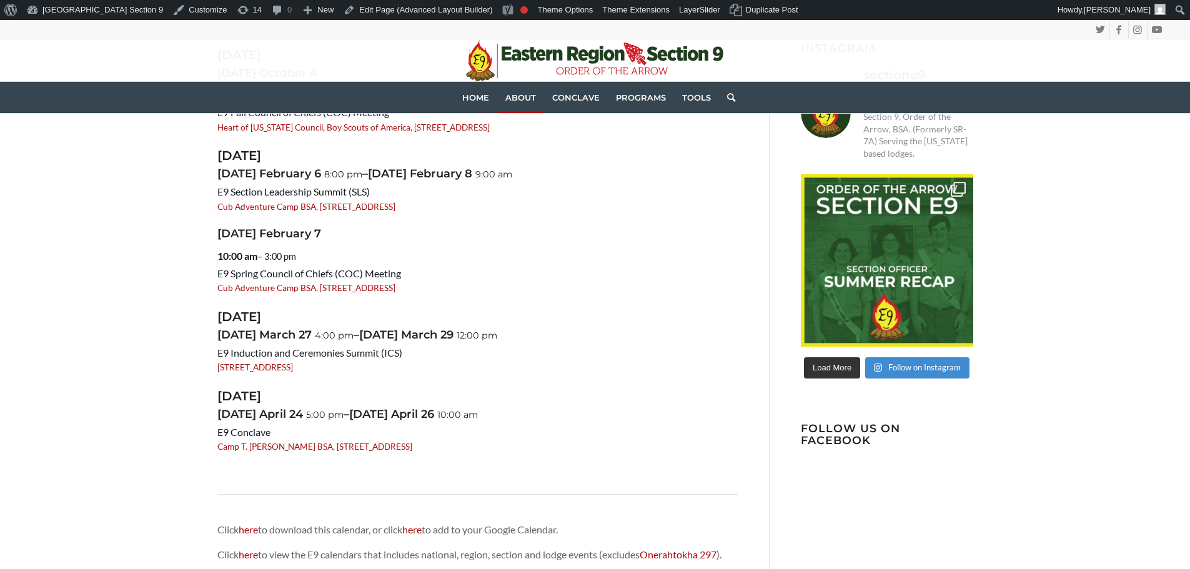
scroll to position [125, 0]
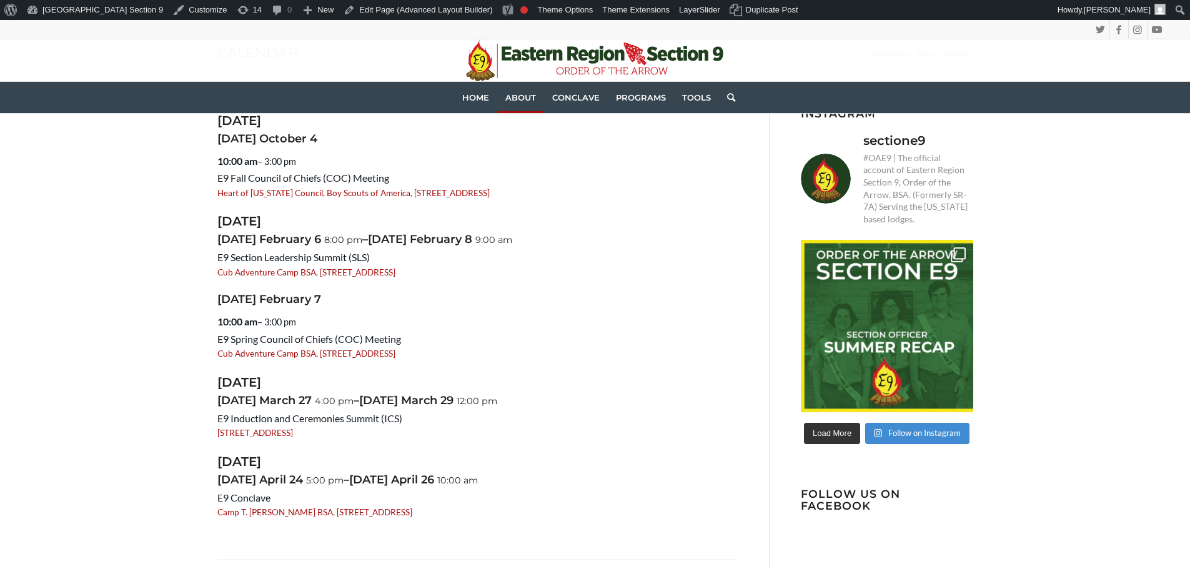
click at [696, 289] on article "[DATE] [DATE] 10:00 am – 3:00 pm E9 Fall Council of Chiefs (COC) Meeting Heart …" at bounding box center [477, 316] width 520 height 405
